Goal: Transaction & Acquisition: Subscribe to service/newsletter

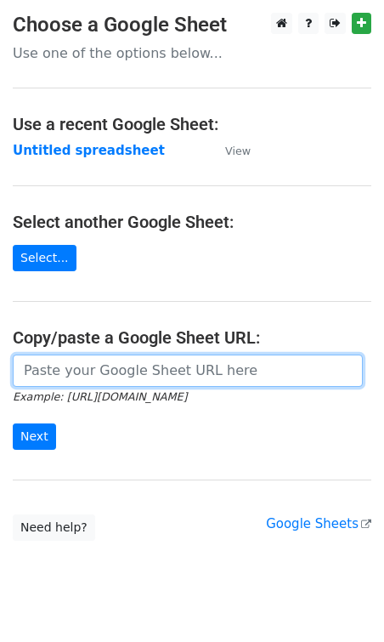
click at [138, 375] on input "url" at bounding box center [188, 371] width 350 height 32
paste input "https://docs.google.com/spreadsheets/d/1jVfLlzbm_lc8HFdH6MTnn42VkaEeQdJc2NMlcYc…"
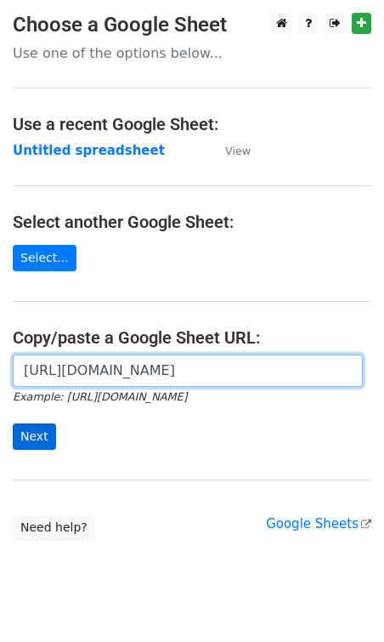
type input "https://docs.google.com/spreadsheets/d/1jVfLlzbm_lc8HFdH6MTnn42VkaEeQdJc2NMlcYc…"
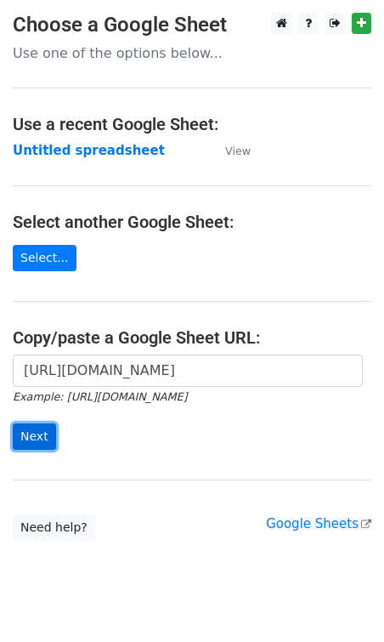
click at [18, 426] on input "Next" at bounding box center [34, 437] width 43 height 26
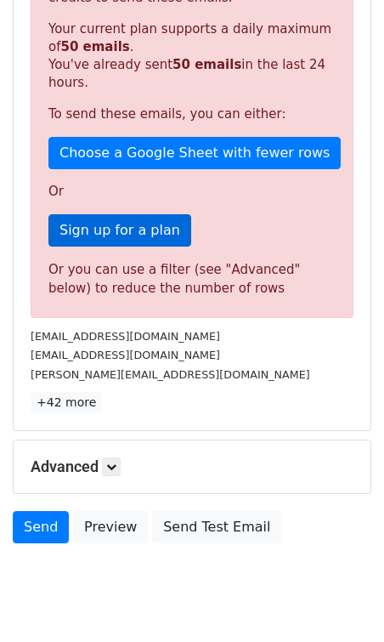
scroll to position [454, 0]
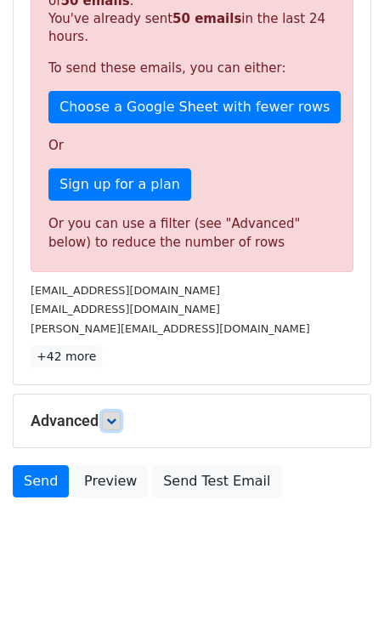
click at [121, 424] on link at bounding box center [111, 421] width 19 height 19
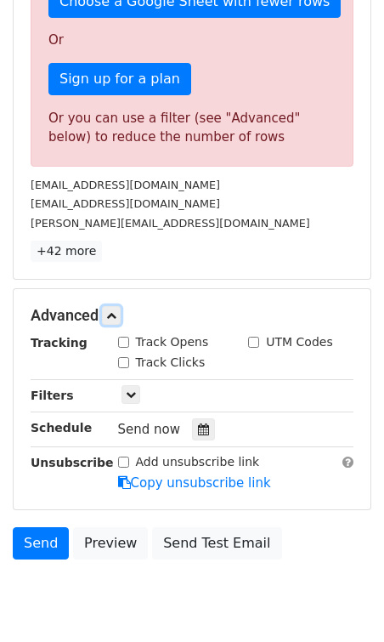
scroll to position [615, 0]
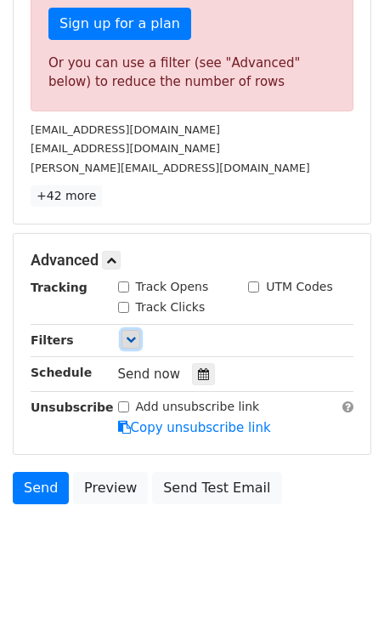
click at [134, 341] on icon at bounding box center [131, 339] width 10 height 10
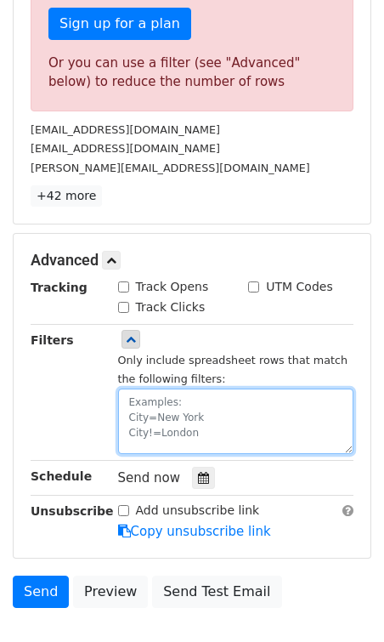
click at [178, 407] on textarea at bounding box center [236, 421] width 236 height 65
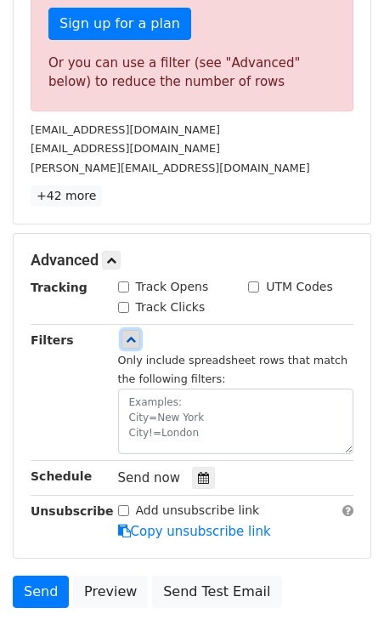
click at [128, 342] on icon at bounding box center [131, 339] width 10 height 10
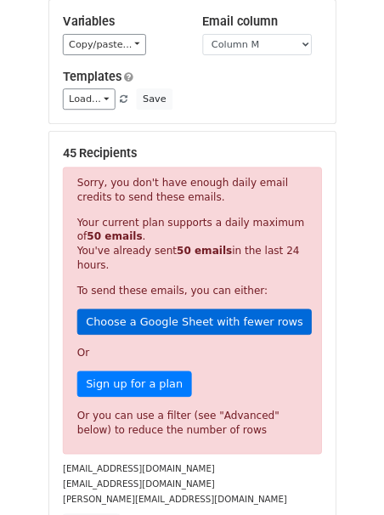
scroll to position [202, 0]
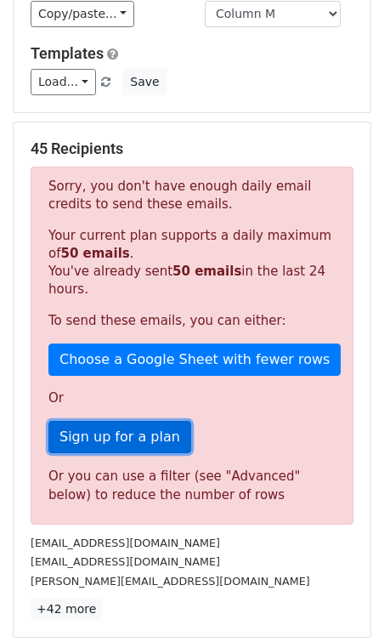
click at [107, 438] on link "Sign up for a plan" at bounding box center [119, 437] width 143 height 32
